Goal: Task Accomplishment & Management: Manage account settings

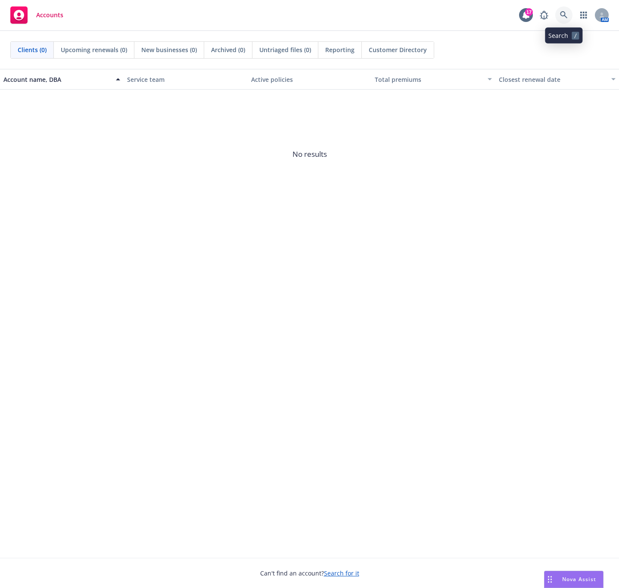
click at [561, 20] on link at bounding box center [563, 14] width 17 height 17
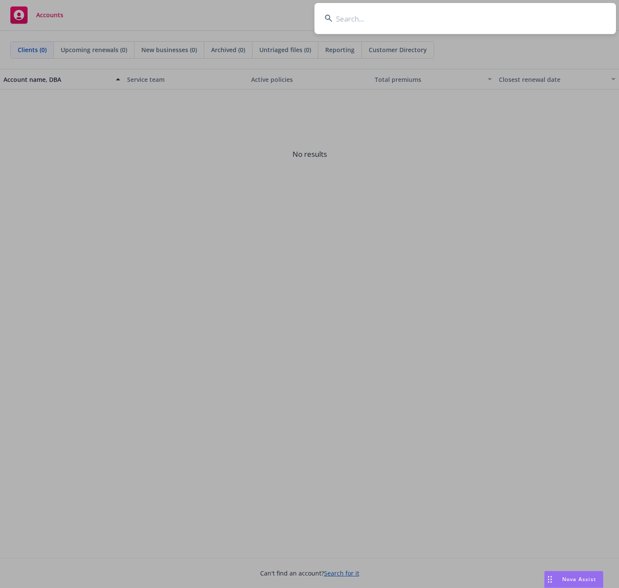
click at [340, 24] on input at bounding box center [464, 18] width 301 height 31
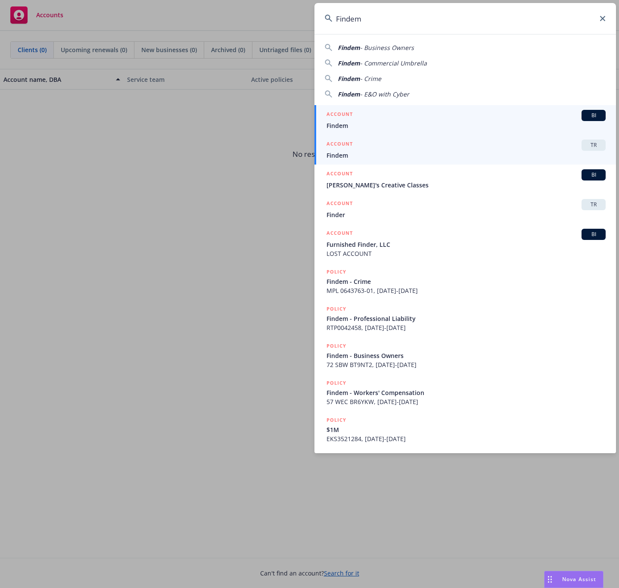
type input "Findem"
click at [357, 153] on span "Findem" at bounding box center [465, 155] width 279 height 9
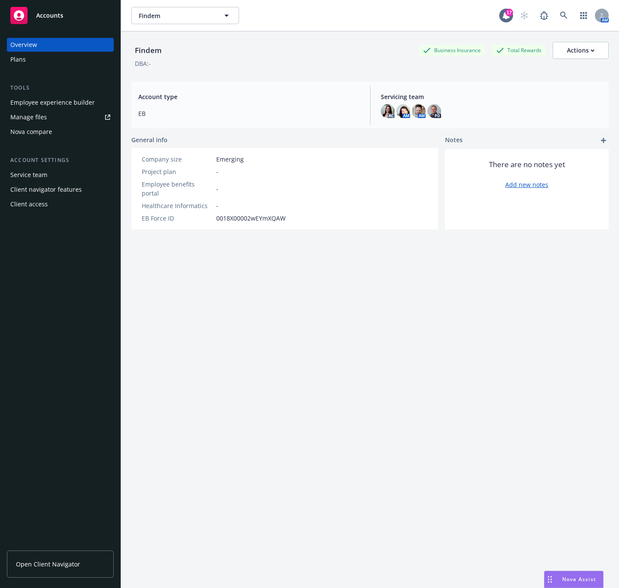
click at [67, 104] on div "Employee experience builder" at bounding box center [52, 103] width 84 height 14
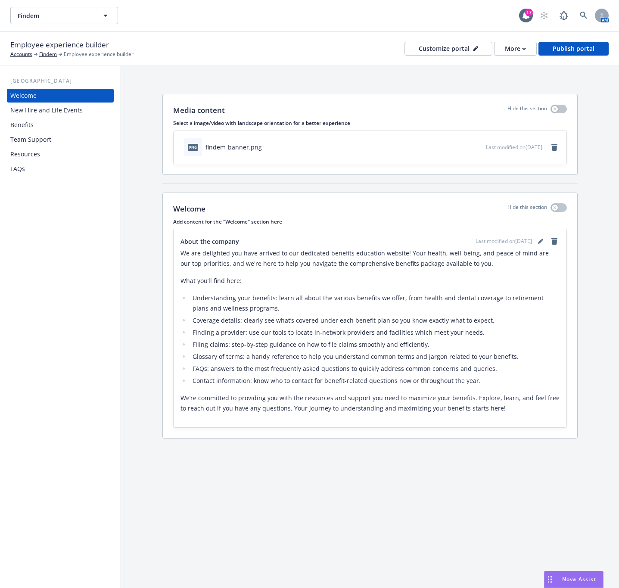
click at [37, 125] on div "Benefits" at bounding box center [60, 125] width 100 height 14
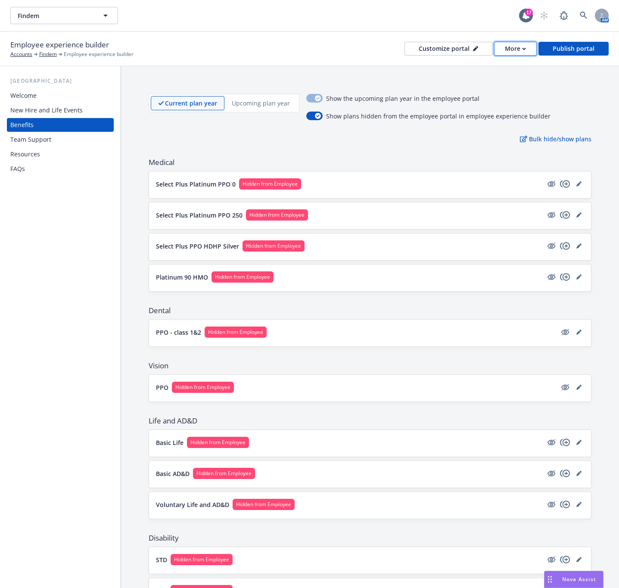
click at [506, 50] on div "More" at bounding box center [515, 48] width 21 height 13
drag, startPoint x: 475, startPoint y: 66, endPoint x: 451, endPoint y: 3, distance: 67.4
click at [475, 66] on link "Copy preview link" at bounding box center [498, 67] width 78 height 17
click at [576, 186] on icon "editPencil" at bounding box center [578, 183] width 5 height 5
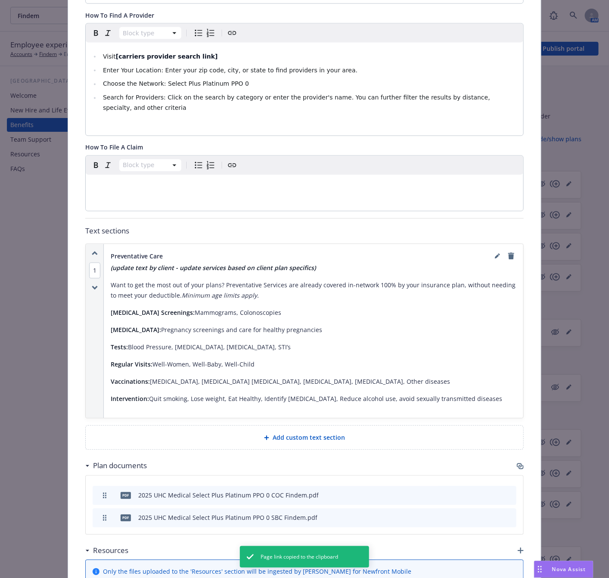
scroll to position [531, 0]
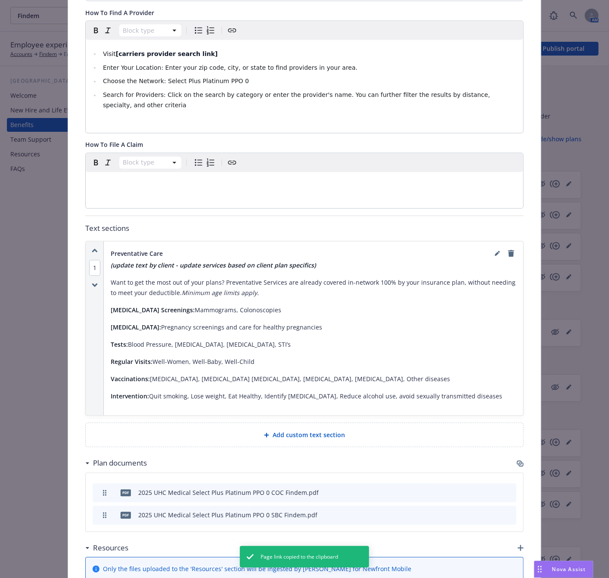
click at [517, 460] on icon "button" at bounding box center [520, 463] width 7 height 7
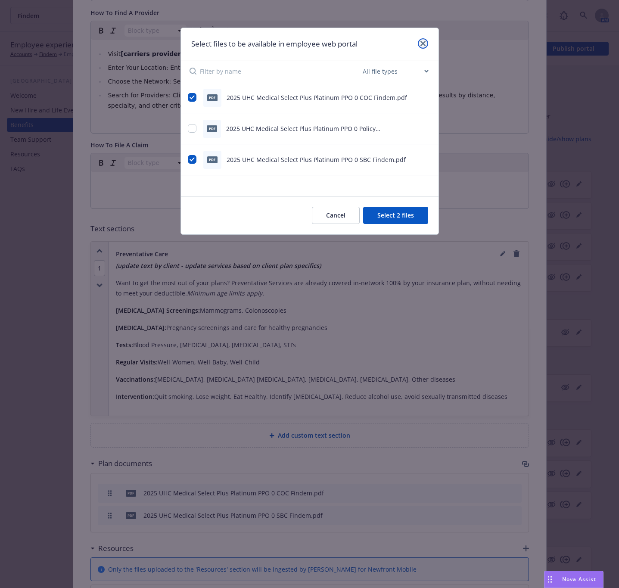
click at [425, 44] on link "close" at bounding box center [423, 43] width 10 height 10
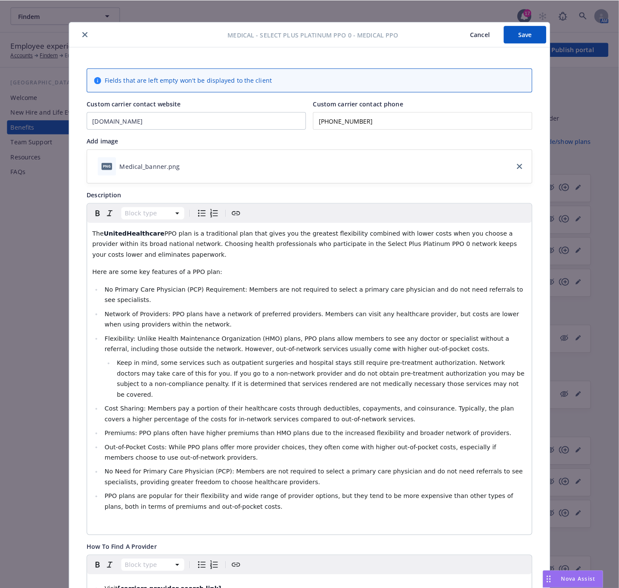
scroll to position [0, 0]
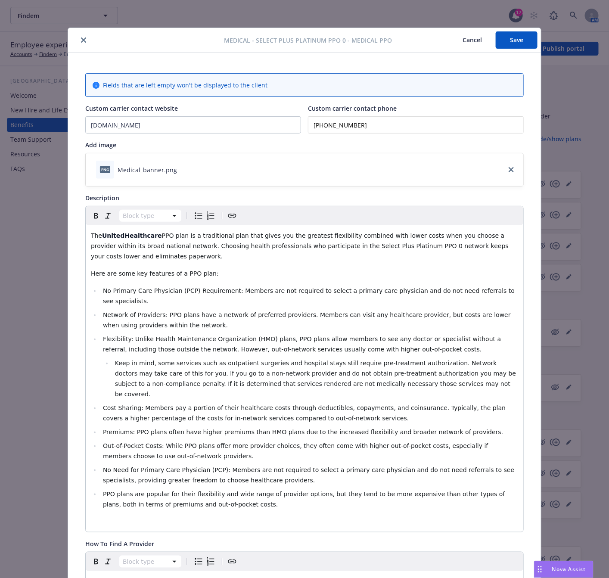
click at [78, 37] on button "close" at bounding box center [83, 40] width 10 height 10
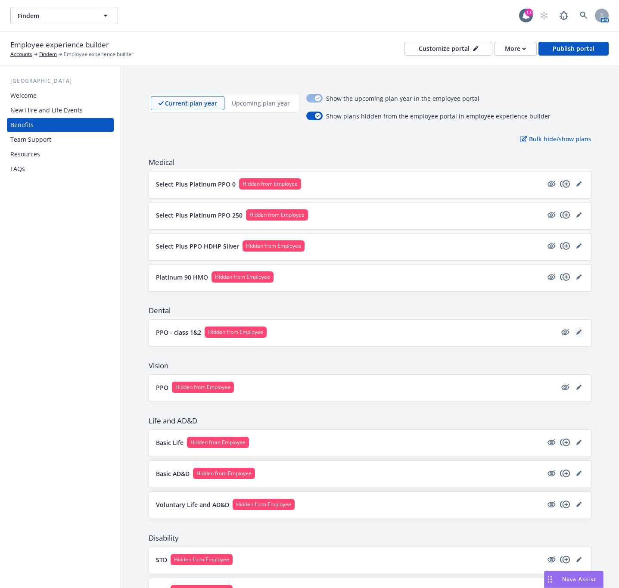
click at [574, 337] on link "editPencil" at bounding box center [579, 332] width 10 height 10
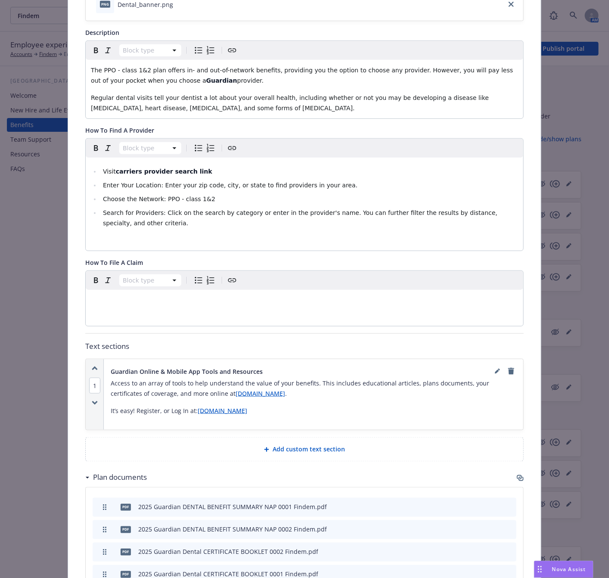
scroll to position [220, 0]
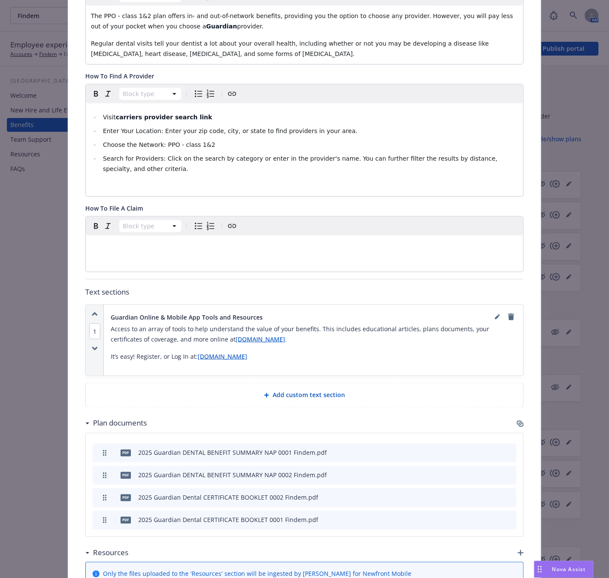
click at [517, 425] on icon "button" at bounding box center [519, 423] width 5 height 4
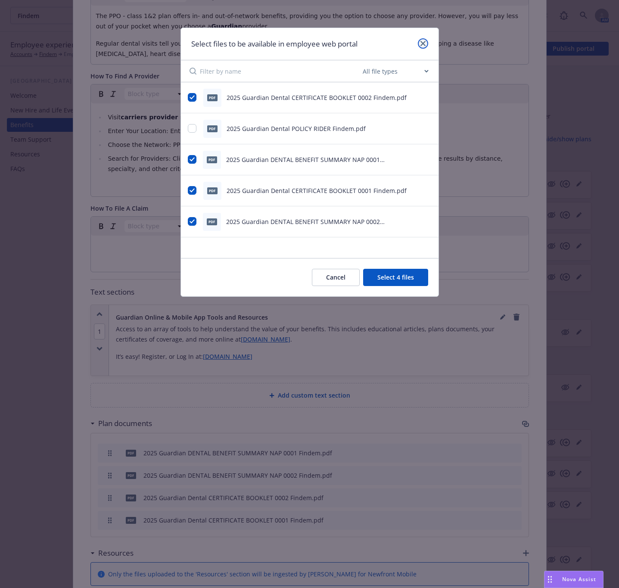
click at [423, 41] on icon "close" at bounding box center [422, 43] width 5 height 5
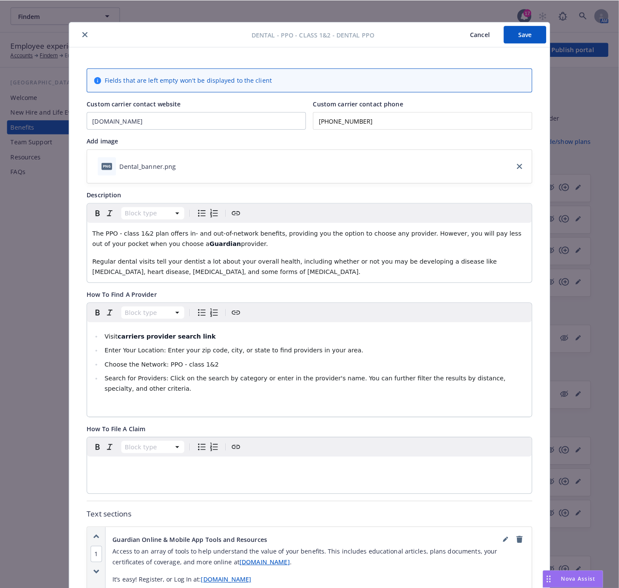
scroll to position [0, 0]
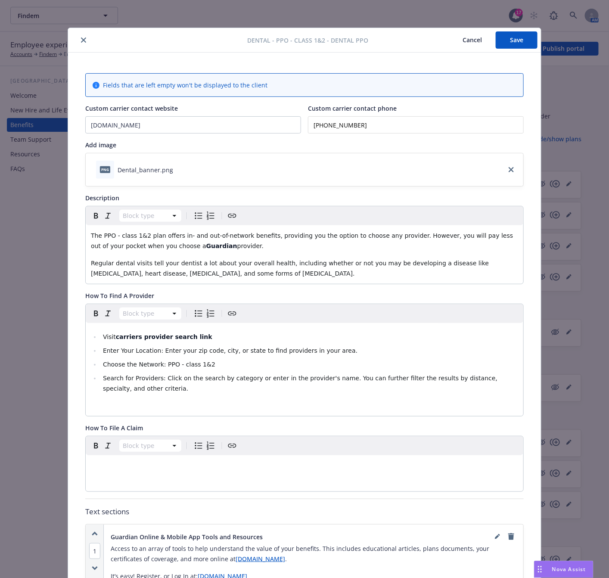
click at [81, 39] on icon "close" at bounding box center [83, 39] width 5 height 5
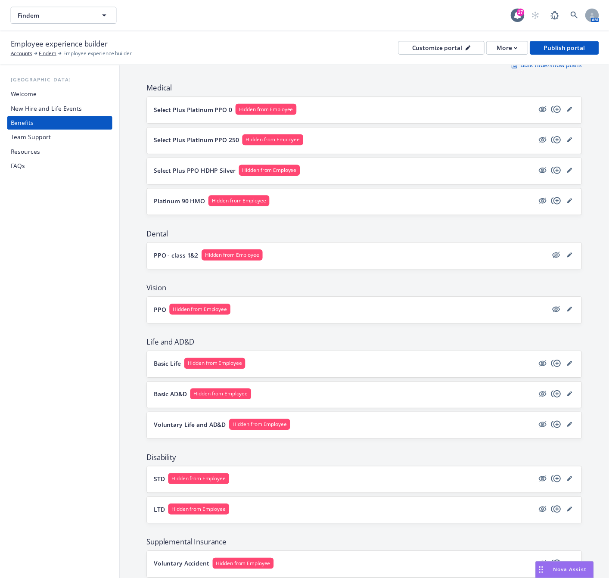
scroll to position [167, 0]
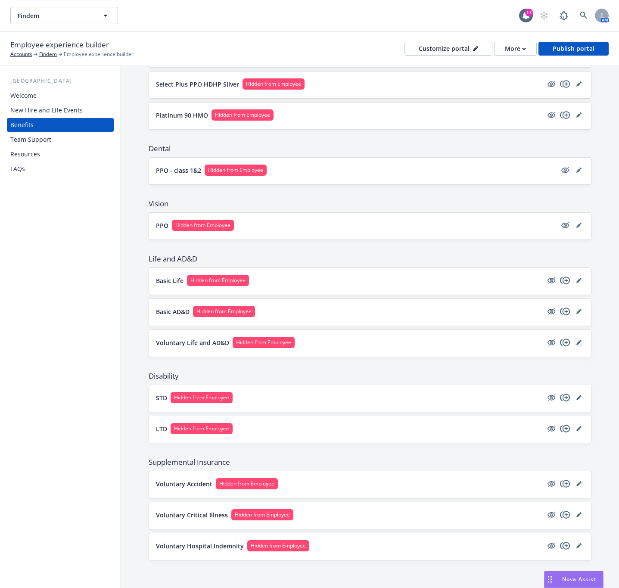
click at [576, 341] on icon "editPencil" at bounding box center [578, 342] width 5 height 5
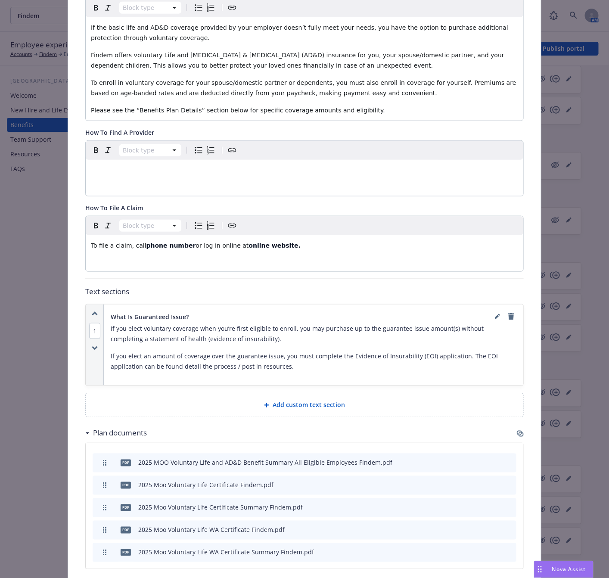
scroll to position [220, 0]
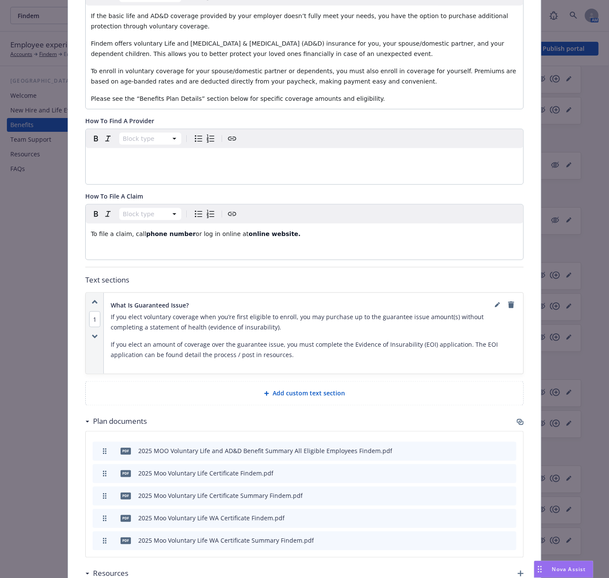
click at [517, 425] on icon "button" at bounding box center [520, 422] width 7 height 7
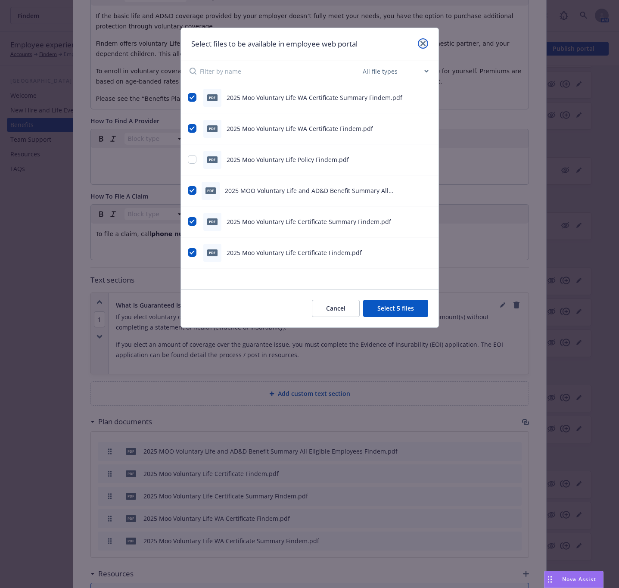
click at [423, 42] on icon "close" at bounding box center [422, 43] width 5 height 5
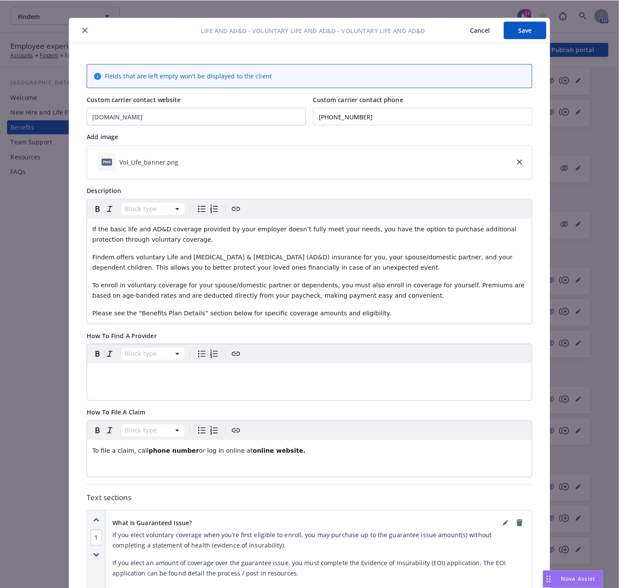
scroll to position [0, 0]
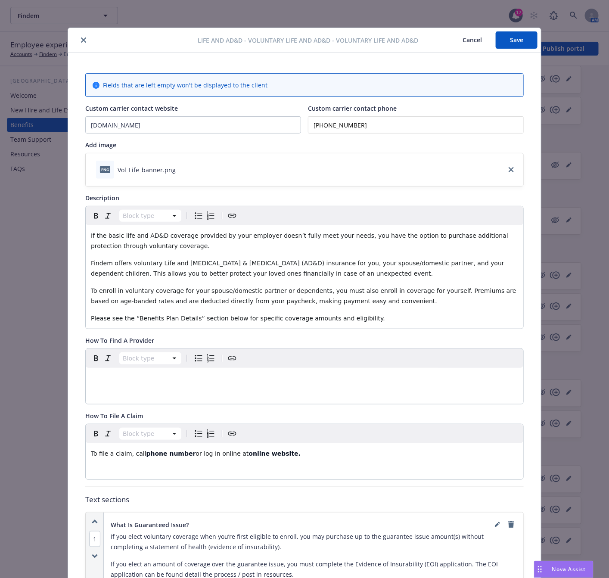
click at [49, 243] on div "Life and AD&D - Voluntary Life and AD&D - Voluntary Life and AD&D Cancel Save F…" at bounding box center [304, 289] width 609 height 578
click at [81, 40] on icon "close" at bounding box center [83, 39] width 5 height 5
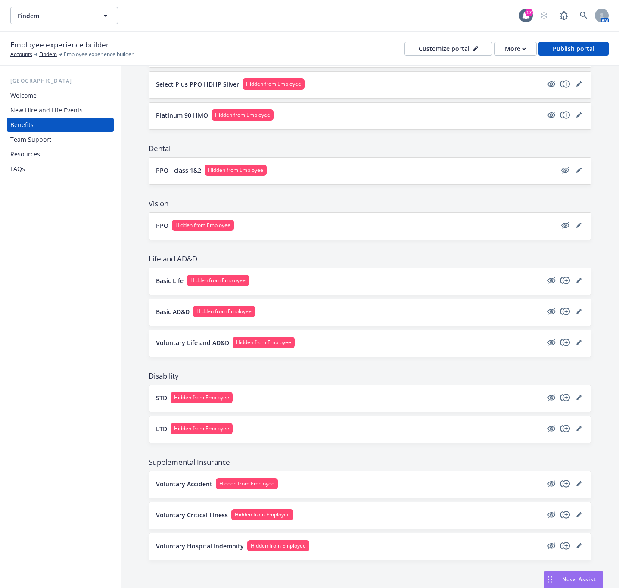
click at [32, 108] on div "New Hire and Life Events" at bounding box center [46, 110] width 72 height 14
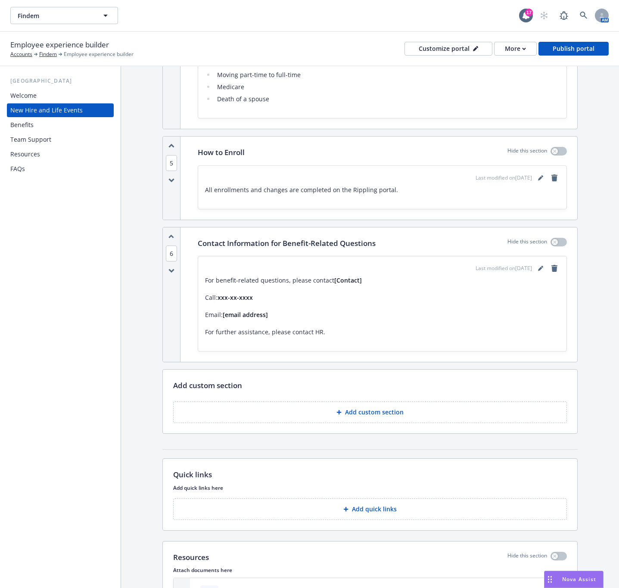
scroll to position [1012, 0]
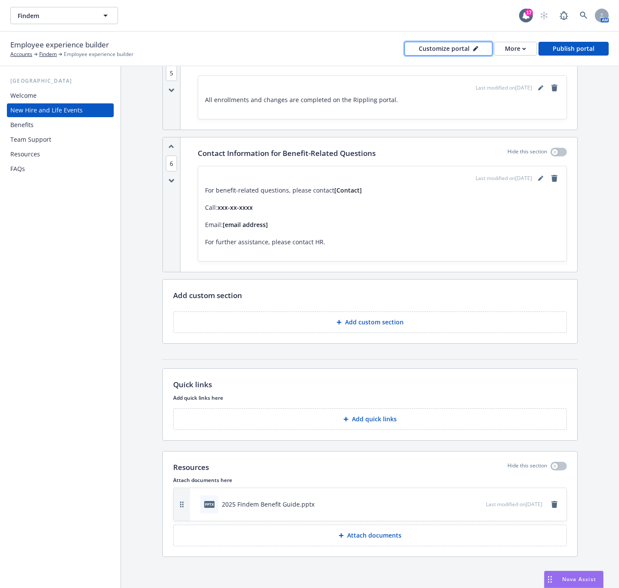
click at [437, 50] on div "Customize portal" at bounding box center [448, 48] width 59 height 13
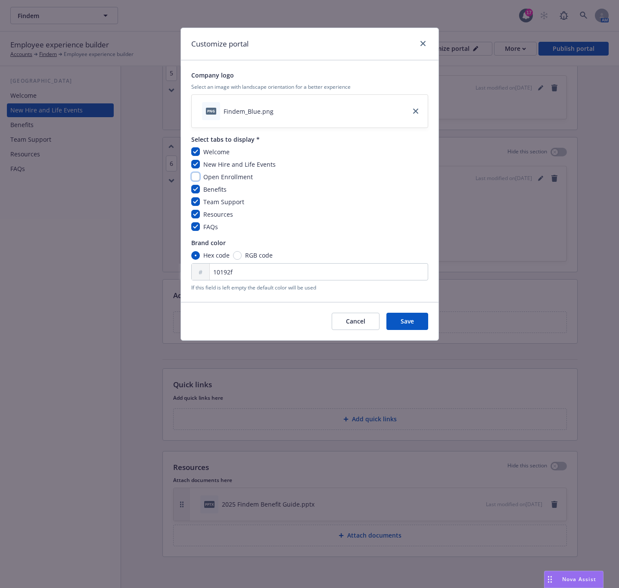
click at [195, 177] on input "checkbox" at bounding box center [195, 176] width 9 height 9
checkbox input "true"
click at [394, 321] on button "Save" at bounding box center [407, 321] width 42 height 17
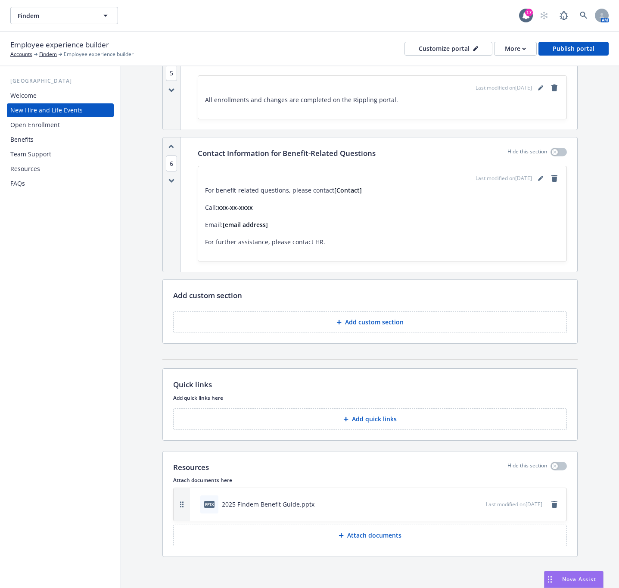
click at [37, 128] on div "Open Enrollment" at bounding box center [35, 125] width 50 height 14
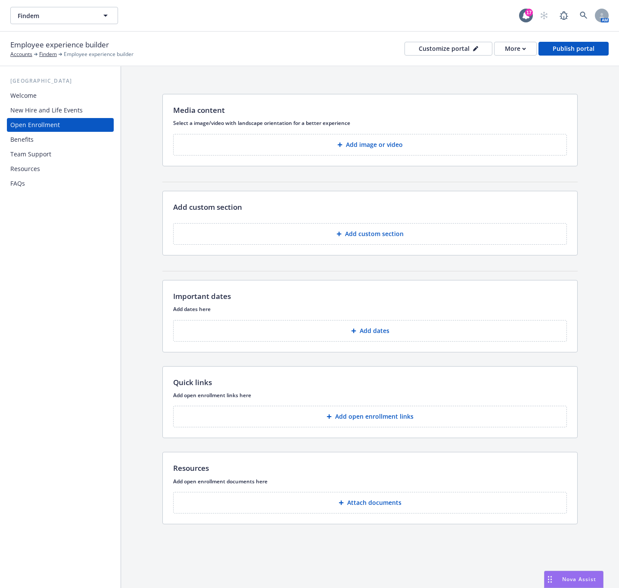
click at [253, 231] on button "Add custom section" at bounding box center [370, 234] width 394 height 22
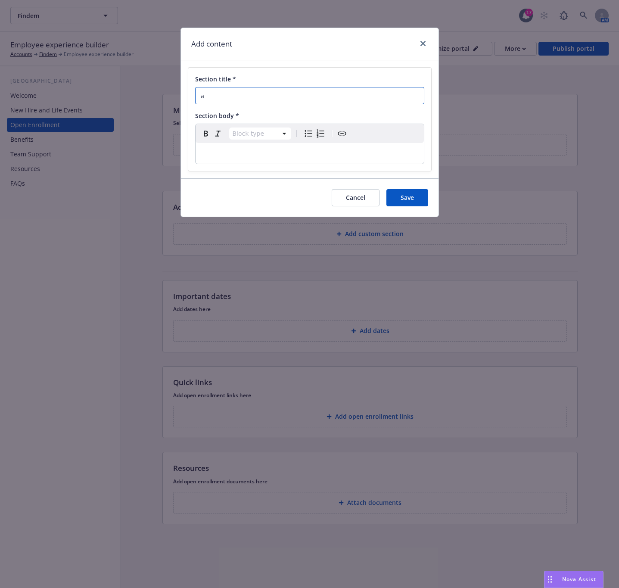
click at [213, 97] on input "a" at bounding box center [309, 95] width 229 height 17
type input "afasfa"
click at [411, 202] on span "Save" at bounding box center [406, 197] width 13 height 8
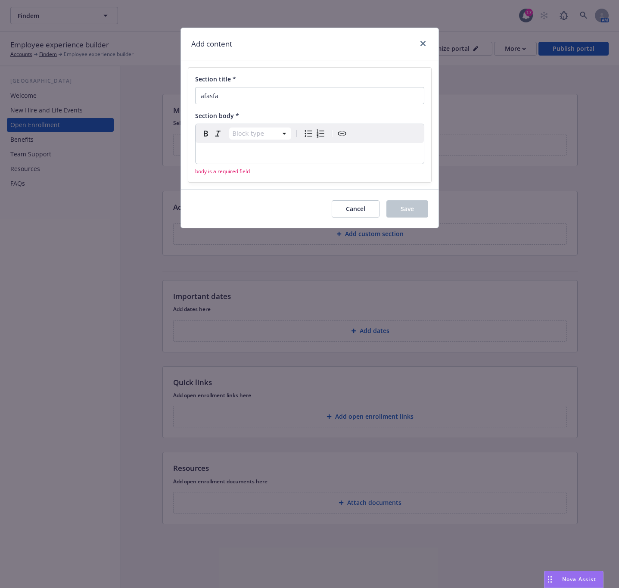
select select "paragraph"
click at [244, 153] on p "editable markdown" at bounding box center [310, 153] width 218 height 10
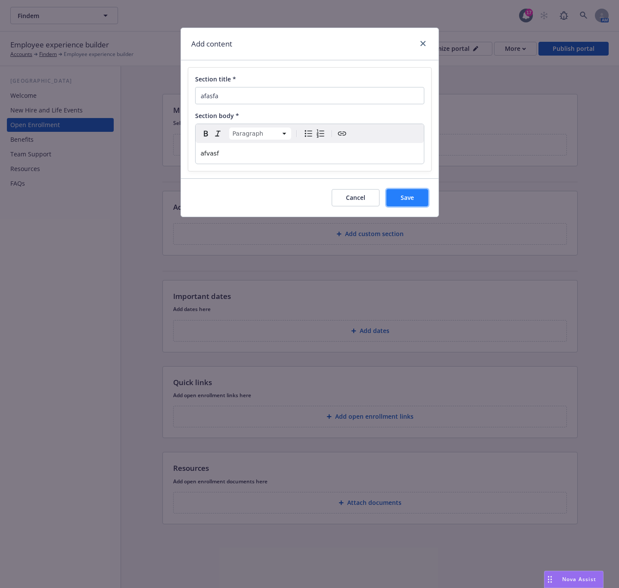
click at [400, 200] on span "Save" at bounding box center [406, 197] width 13 height 8
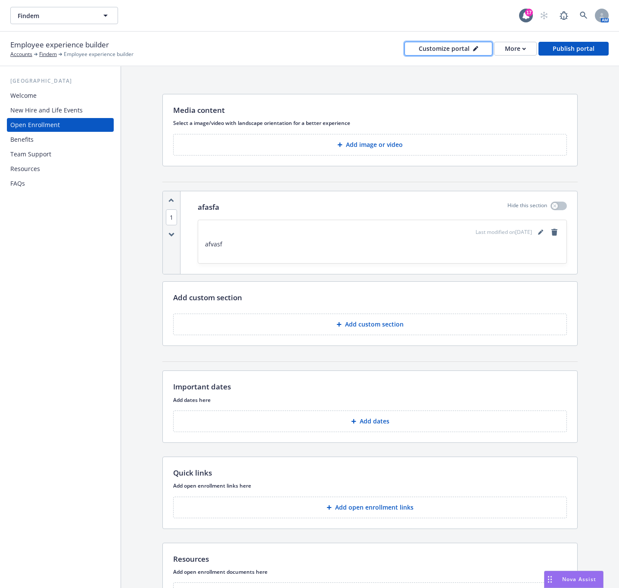
click at [442, 50] on div "Customize portal" at bounding box center [448, 48] width 59 height 13
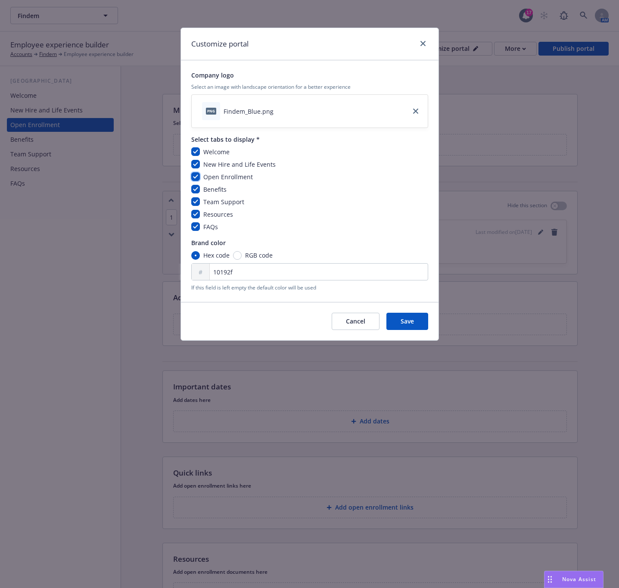
click at [196, 178] on input "checkbox" at bounding box center [195, 176] width 9 height 9
checkbox input "false"
click at [404, 327] on button "Save" at bounding box center [407, 321] width 42 height 17
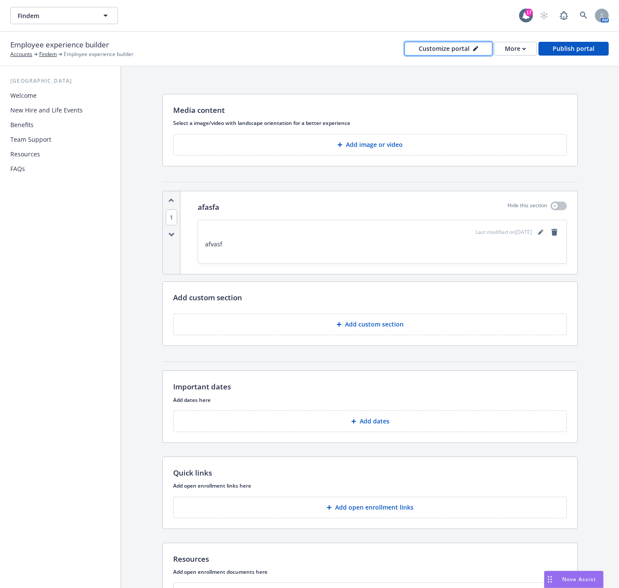
click at [445, 47] on div "Customize portal" at bounding box center [448, 48] width 59 height 13
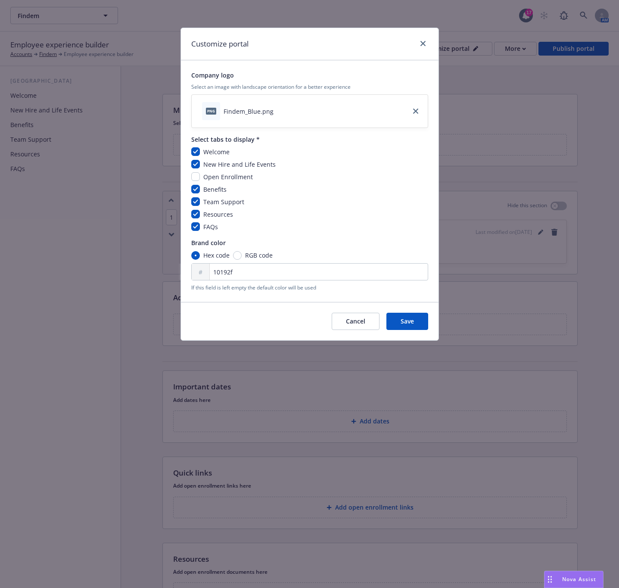
click at [227, 171] on div "Welcome New Hire and Life Events Open Enrollment Benefits Team Support Resource…" at bounding box center [309, 189] width 237 height 84
click at [221, 176] on span "Open Enrollment" at bounding box center [228, 177] width 50 height 8
click at [198, 177] on input "checkbox" at bounding box center [195, 176] width 9 height 9
checkbox input "true"
drag, startPoint x: 394, startPoint y: 320, endPoint x: 391, endPoint y: 317, distance: 5.2
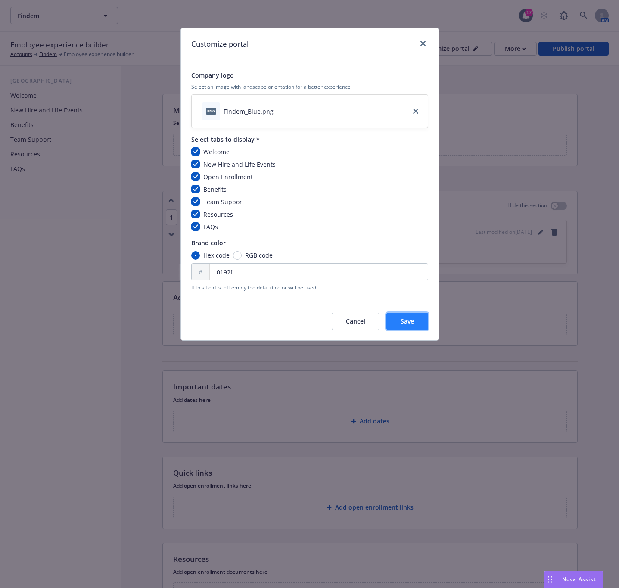
click at [395, 322] on button "Save" at bounding box center [407, 321] width 42 height 17
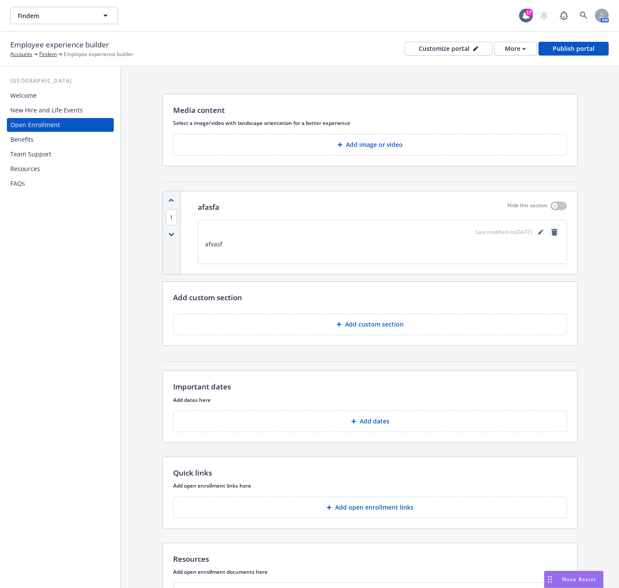
click at [551, 234] on icon "remove" at bounding box center [554, 232] width 6 height 7
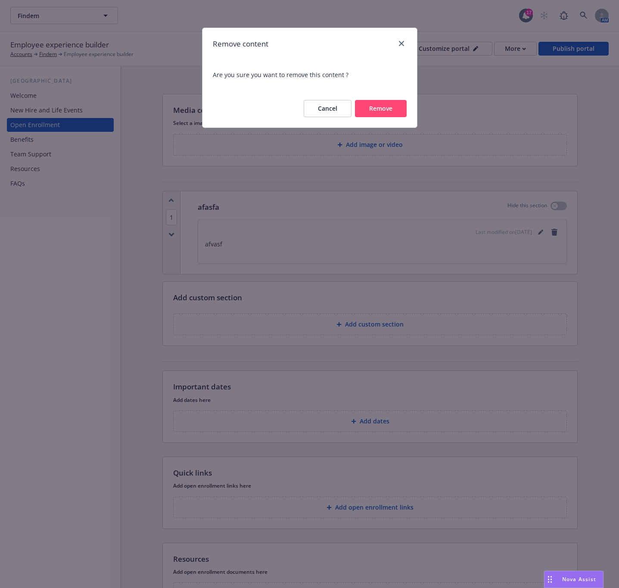
click at [360, 109] on button "Remove" at bounding box center [381, 108] width 52 height 17
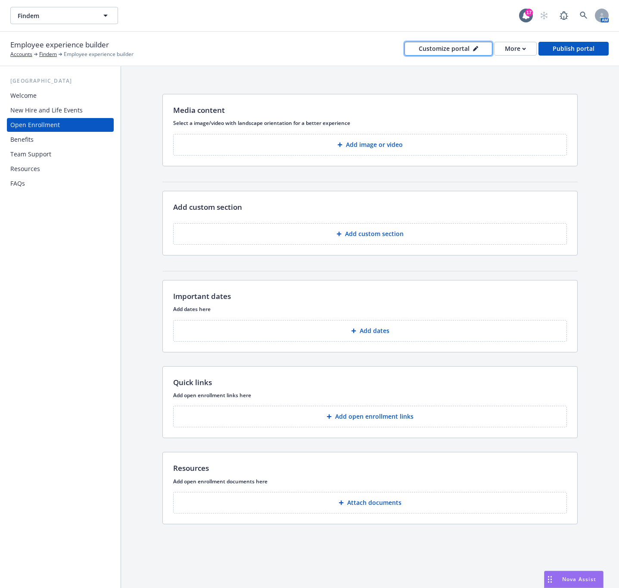
click at [435, 48] on div "Customize portal" at bounding box center [448, 48] width 59 height 13
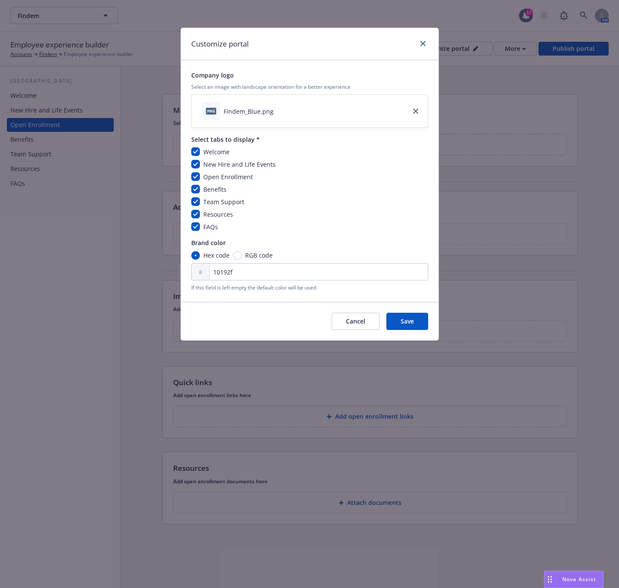
click at [237, 178] on span "Open Enrollment" at bounding box center [228, 177] width 50 height 8
click at [194, 179] on input "checkbox" at bounding box center [195, 176] width 9 height 9
checkbox input "false"
click at [401, 322] on span "Save" at bounding box center [406, 321] width 13 height 8
